Goal: Find specific page/section: Find specific page/section

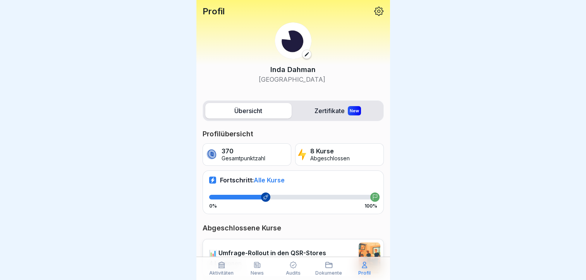
click at [333, 265] on div "Dokumente" at bounding box center [329, 268] width 32 height 15
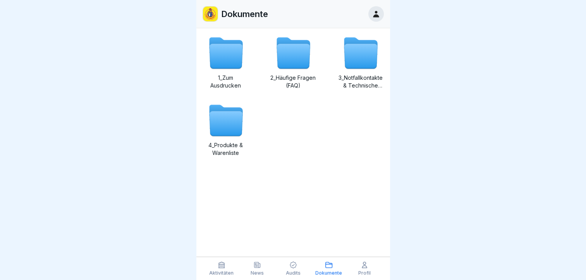
click at [232, 57] on icon at bounding box center [225, 56] width 33 height 25
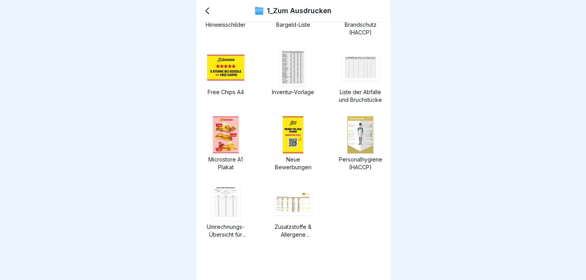
scroll to position [46, 0]
click at [230, 65] on img at bounding box center [225, 68] width 37 height 26
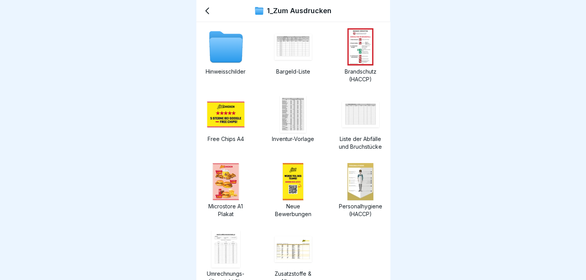
click at [233, 179] on img at bounding box center [226, 181] width 26 height 37
click at [291, 48] on img at bounding box center [293, 47] width 37 height 26
click at [358, 114] on img at bounding box center [360, 114] width 37 height 26
click at [220, 40] on icon at bounding box center [225, 50] width 33 height 25
